Goal: Information Seeking & Learning: Compare options

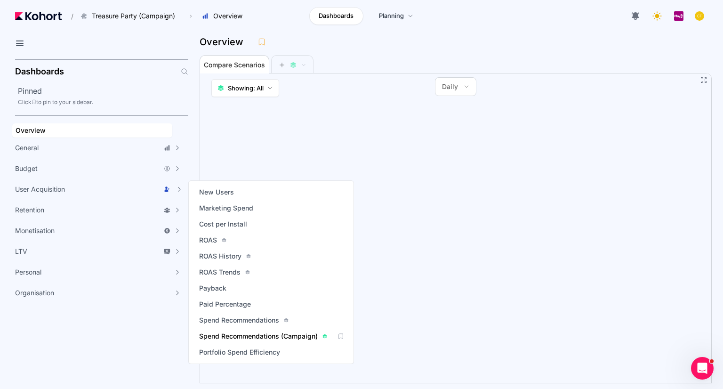
click at [232, 335] on span "Spend Recommendations (Campaign)" at bounding box center [258, 335] width 119 height 9
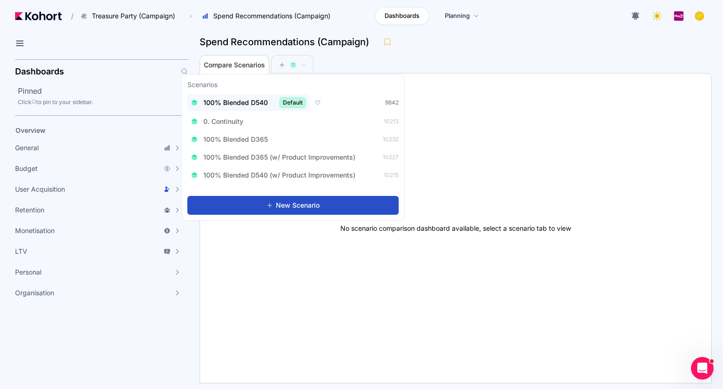
click at [277, 103] on div "100% Blended D540 Default" at bounding box center [248, 102] width 115 height 11
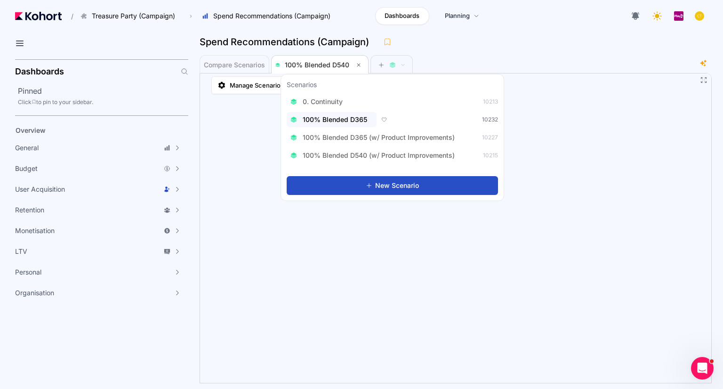
click at [361, 118] on span "100% Blended D365" at bounding box center [335, 119] width 64 height 9
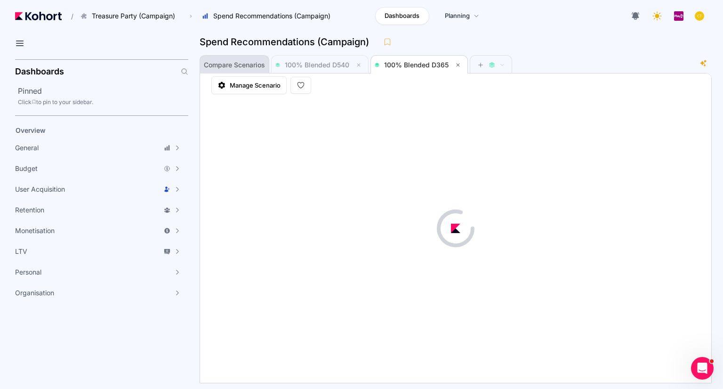
click at [242, 65] on span "Compare Scenarios" at bounding box center [234, 65] width 61 height 7
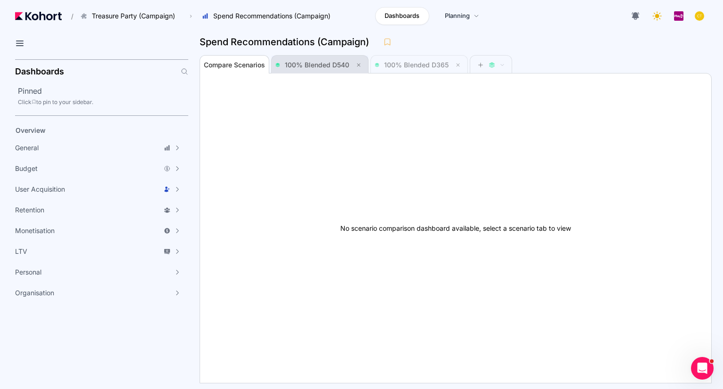
click at [332, 65] on span "100% Blended D540" at bounding box center [317, 65] width 64 height 8
